Goal: Task Accomplishment & Management: Complete application form

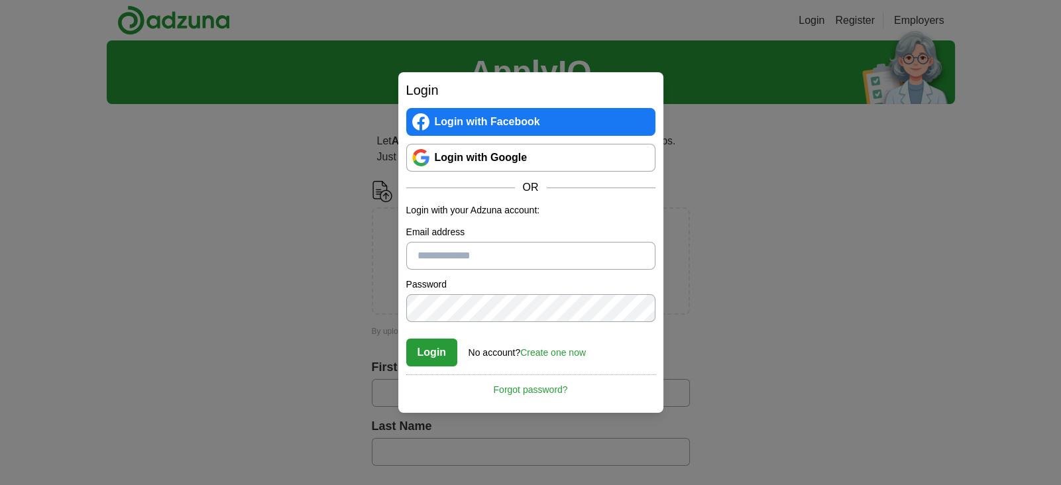
click at [471, 154] on link "Login with Google" at bounding box center [530, 158] width 249 height 28
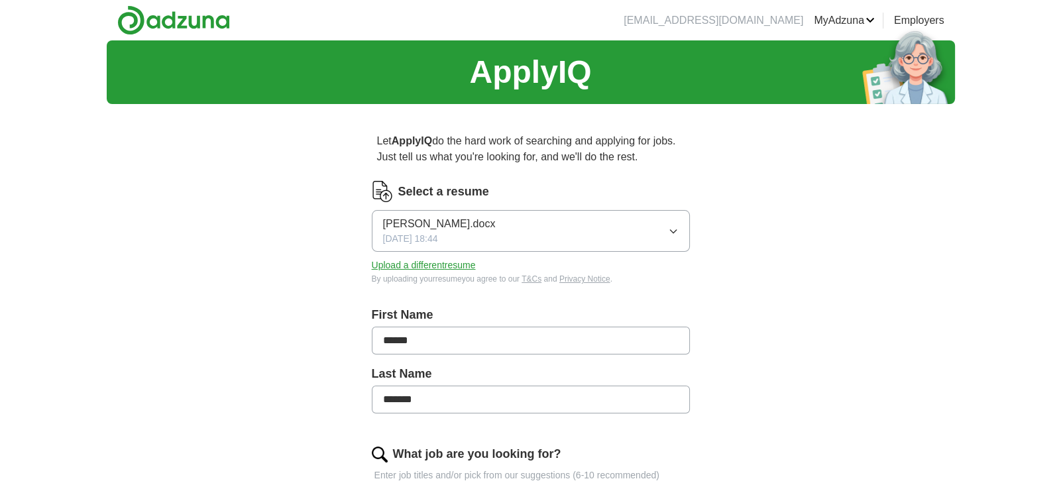
click at [446, 259] on button "Upload a different resume" at bounding box center [424, 266] width 104 height 14
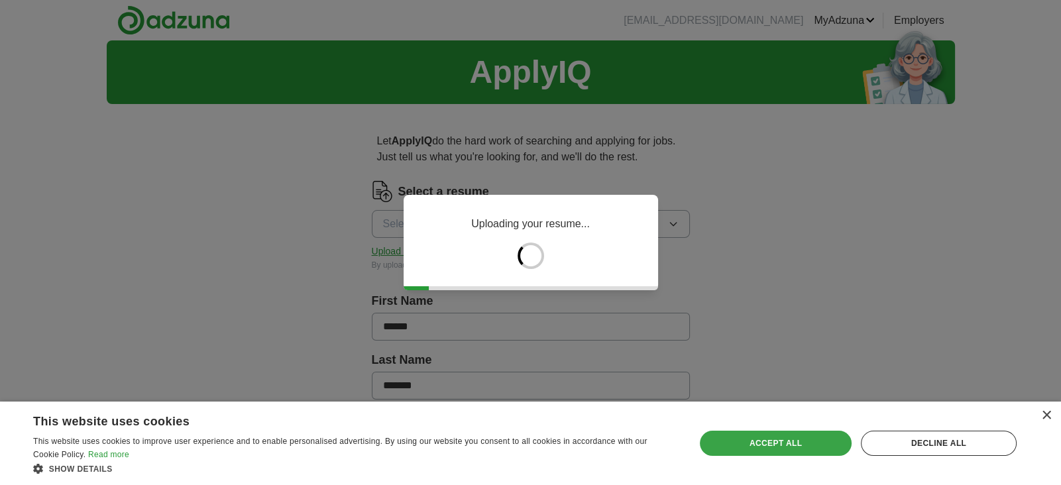
click at [799, 437] on div "Accept all" at bounding box center [776, 443] width 152 height 25
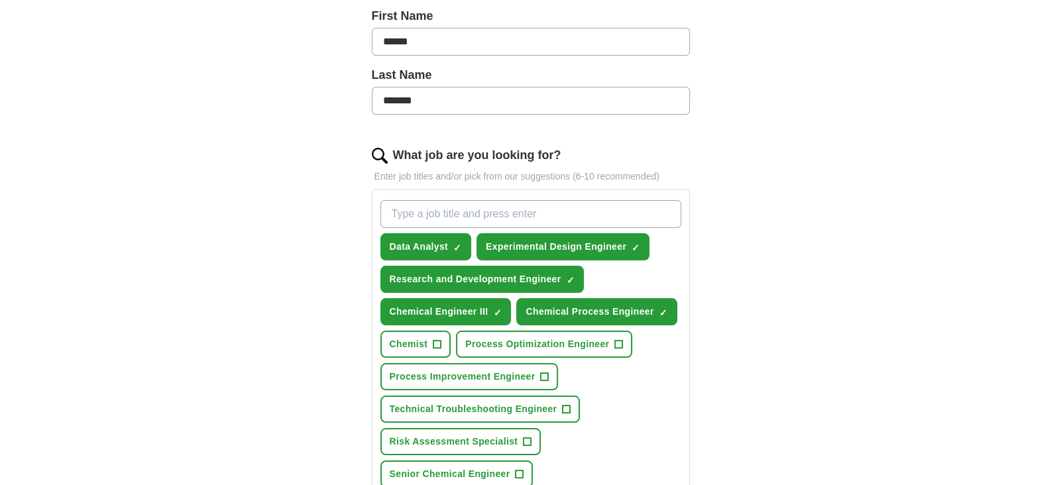
scroll to position [300, 0]
click at [510, 223] on input "What job are you looking for?" at bounding box center [530, 214] width 301 height 28
type input "quality engineer"
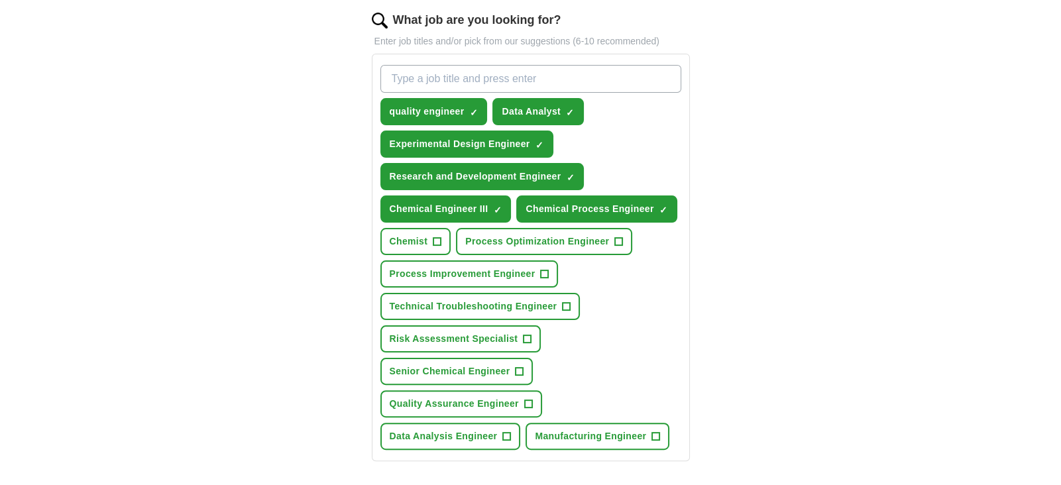
scroll to position [434, 0]
click at [458, 398] on span "Quality Assurance Engineer" at bounding box center [454, 405] width 129 height 14
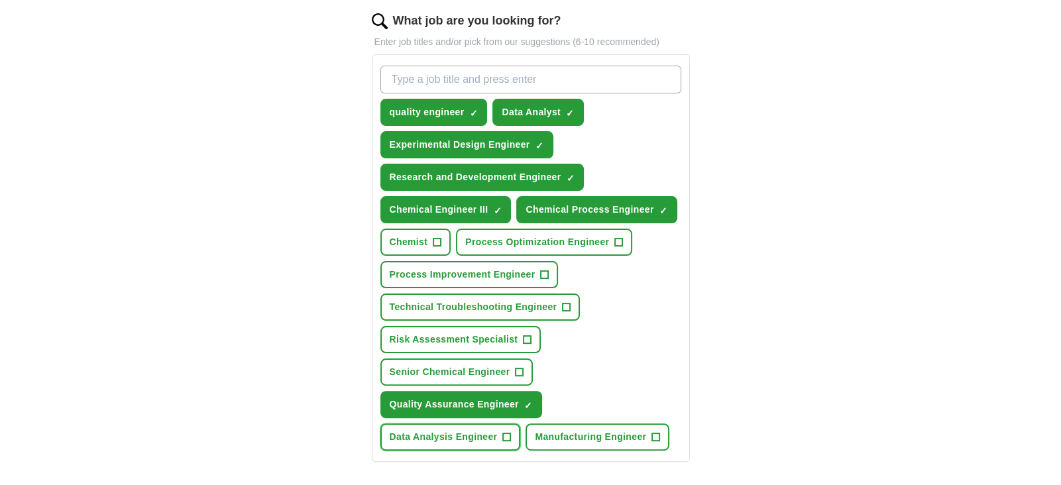
click at [469, 432] on span "Data Analysis Engineer" at bounding box center [444, 437] width 108 height 14
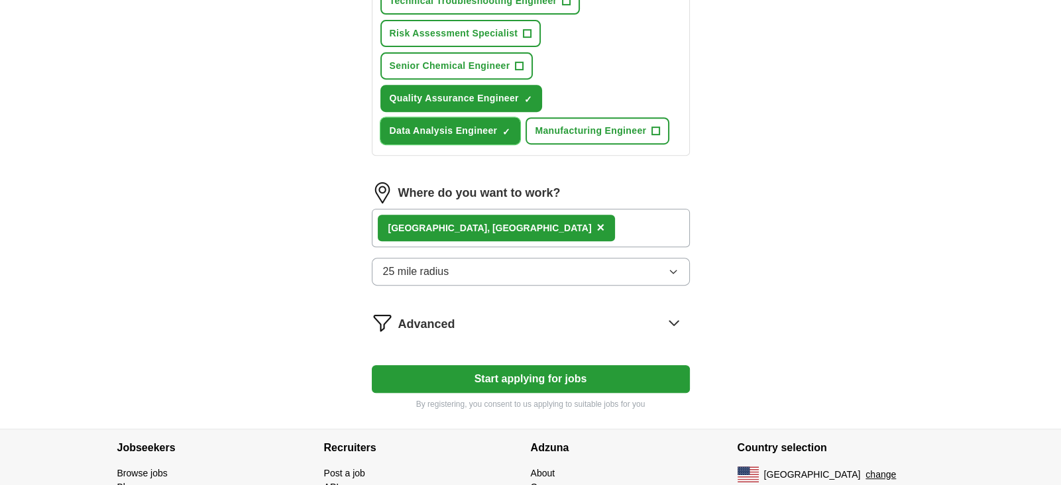
scroll to position [742, 0]
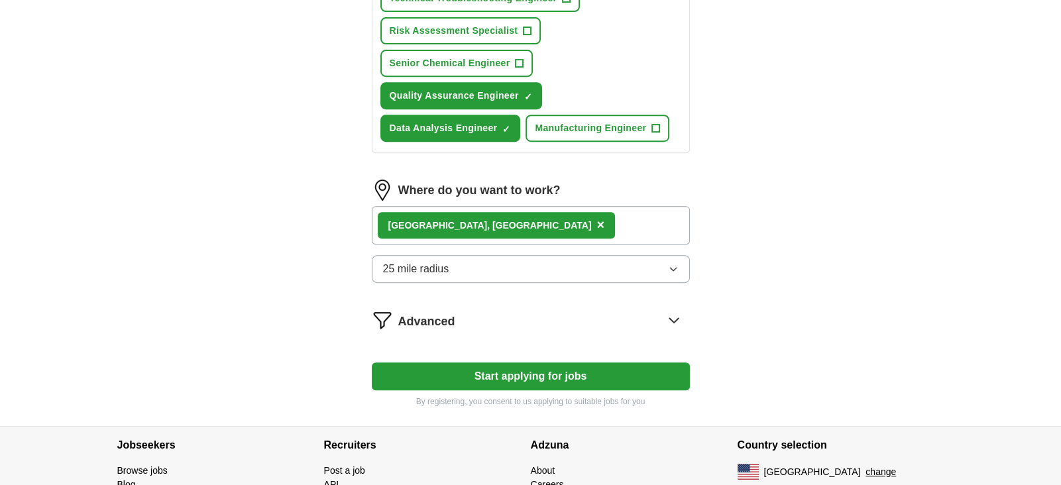
click at [534, 373] on button "Start applying for jobs" at bounding box center [531, 377] width 318 height 28
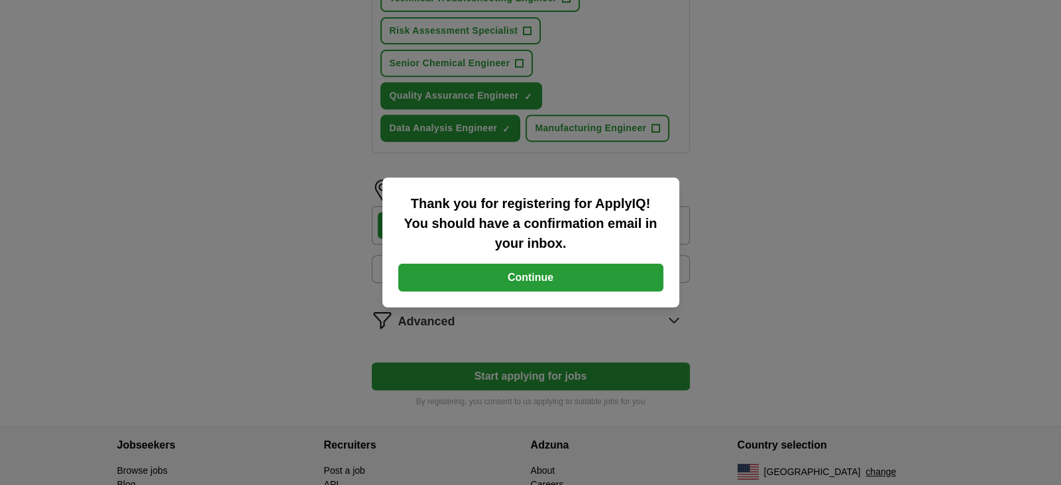
click at [538, 287] on button "Continue" at bounding box center [530, 278] width 265 height 28
